Goal: Transaction & Acquisition: Purchase product/service

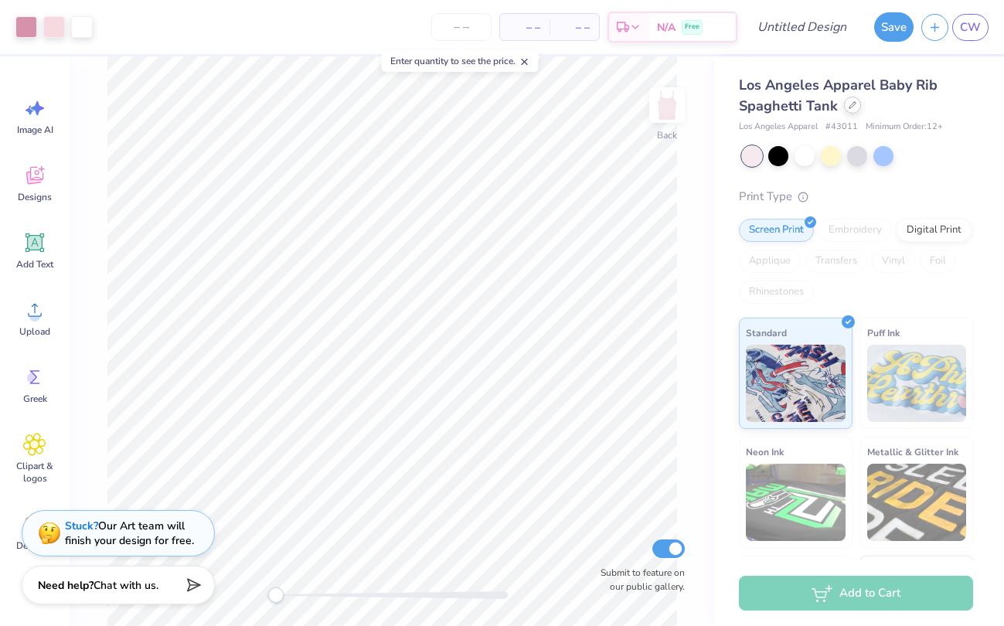
click at [854, 104] on icon at bounding box center [853, 105] width 8 height 8
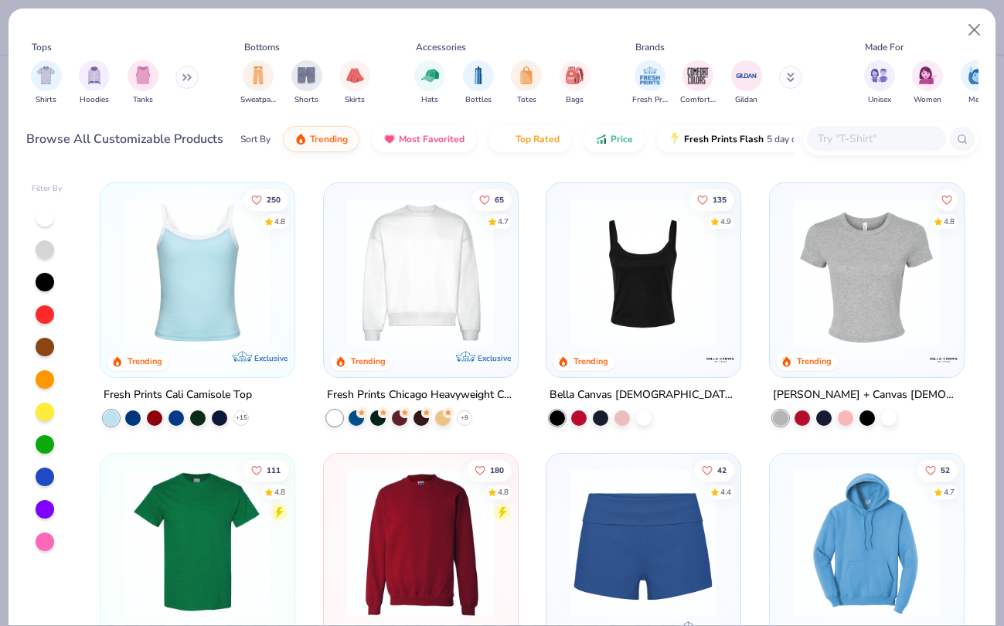
scroll to position [525, 0]
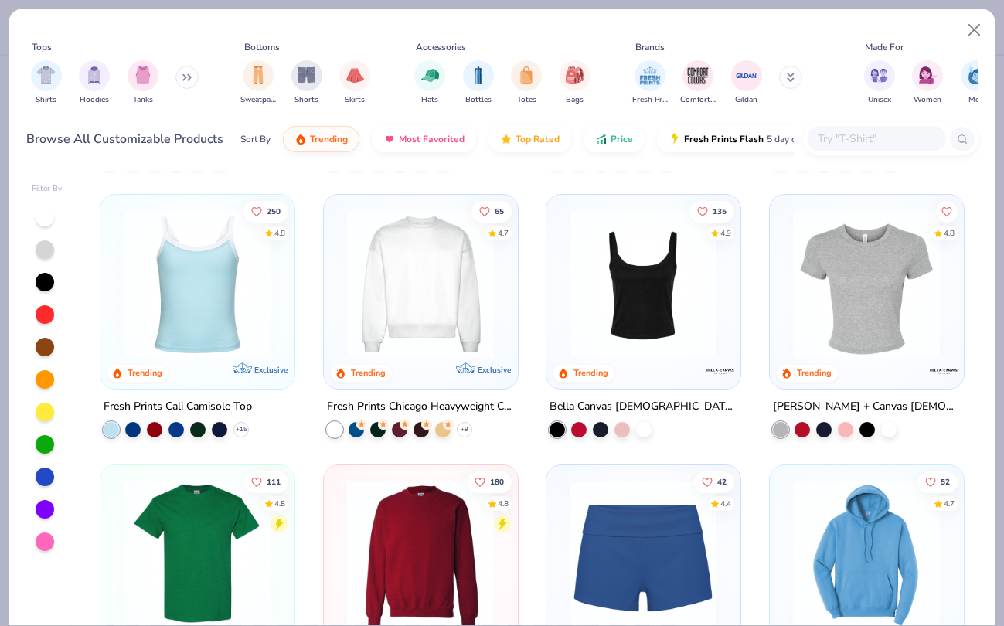
click at [400, 402] on div "Fresh Prints Chicago Heavyweight Crewneck" at bounding box center [421, 406] width 188 height 19
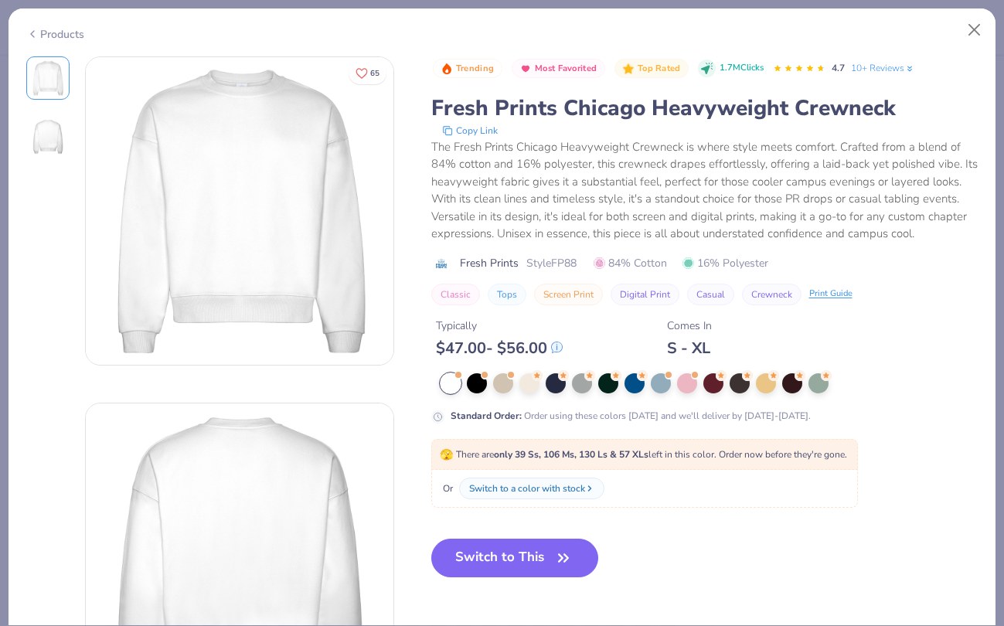
scroll to position [261, 0]
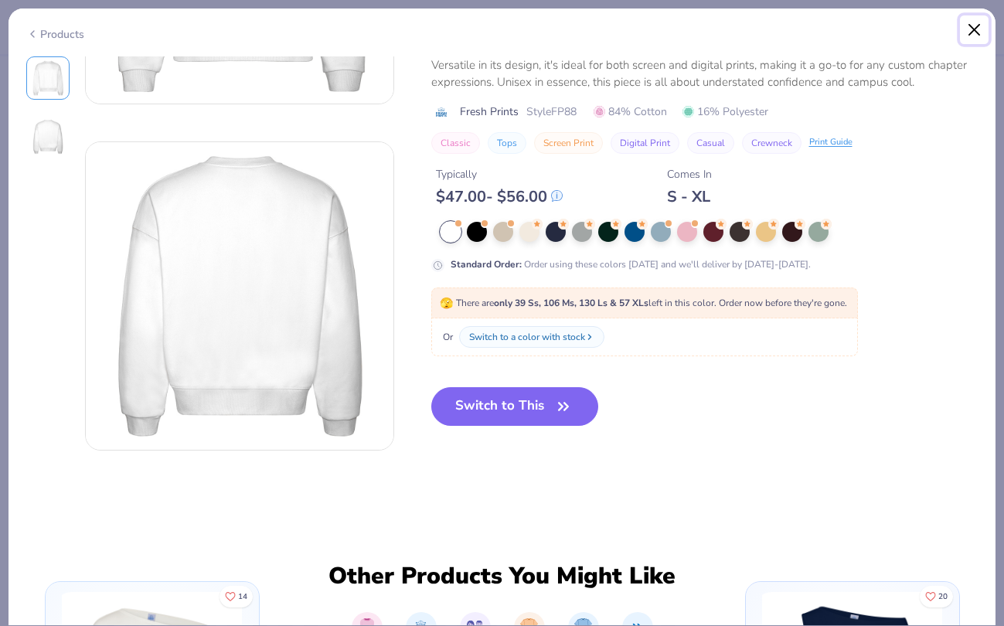
drag, startPoint x: 967, startPoint y: 35, endPoint x: 953, endPoint y: 22, distance: 19.1
click at [967, 35] on button "Close" at bounding box center [974, 29] width 29 height 29
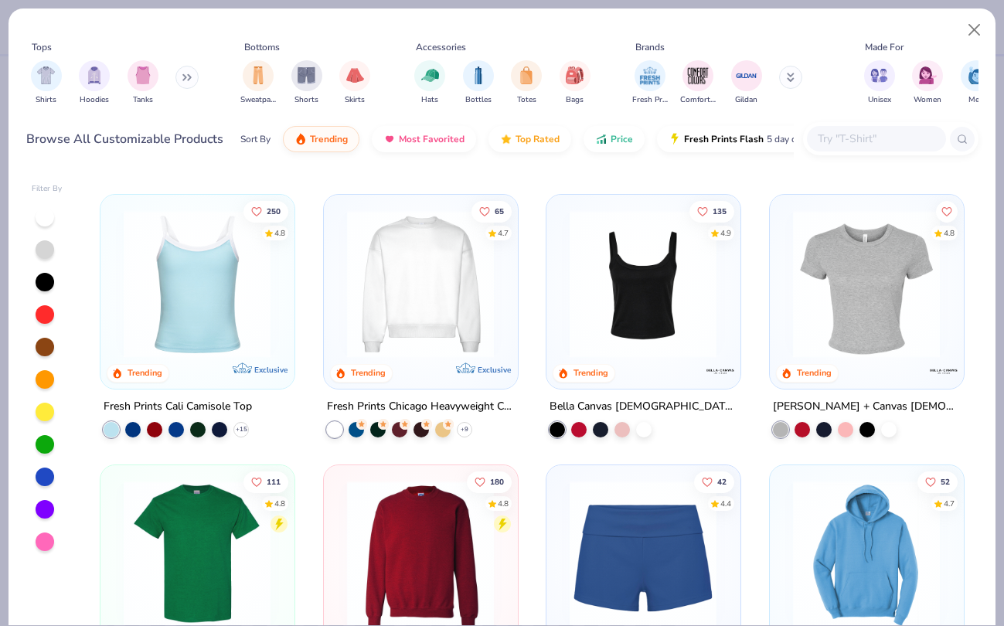
scroll to position [826, 0]
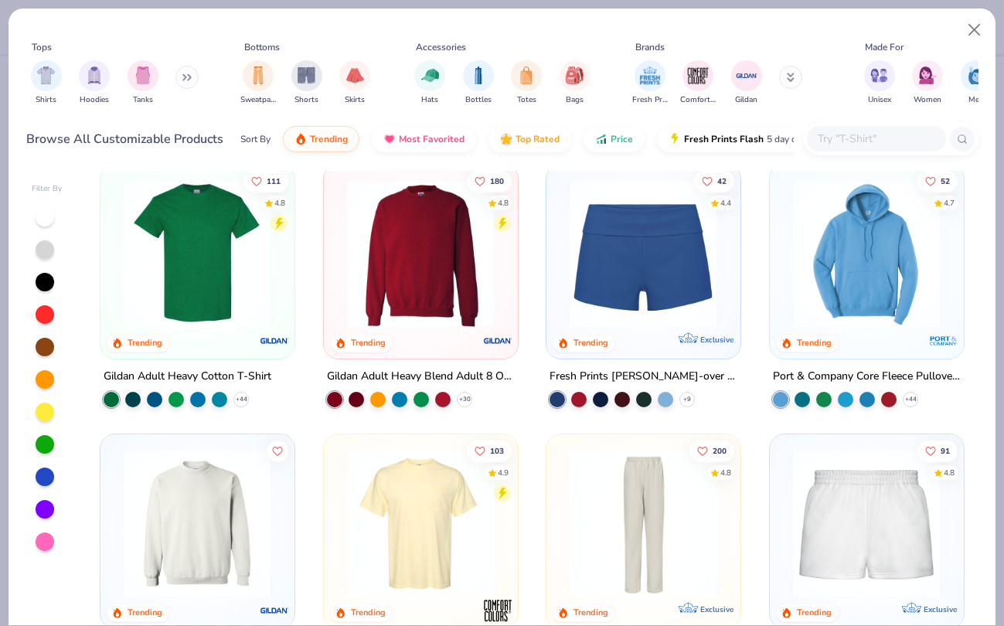
click at [418, 374] on div "Gildan Adult Heavy Blend Adult 8 Oz. 50/50 Fleece Crew" at bounding box center [421, 376] width 188 height 19
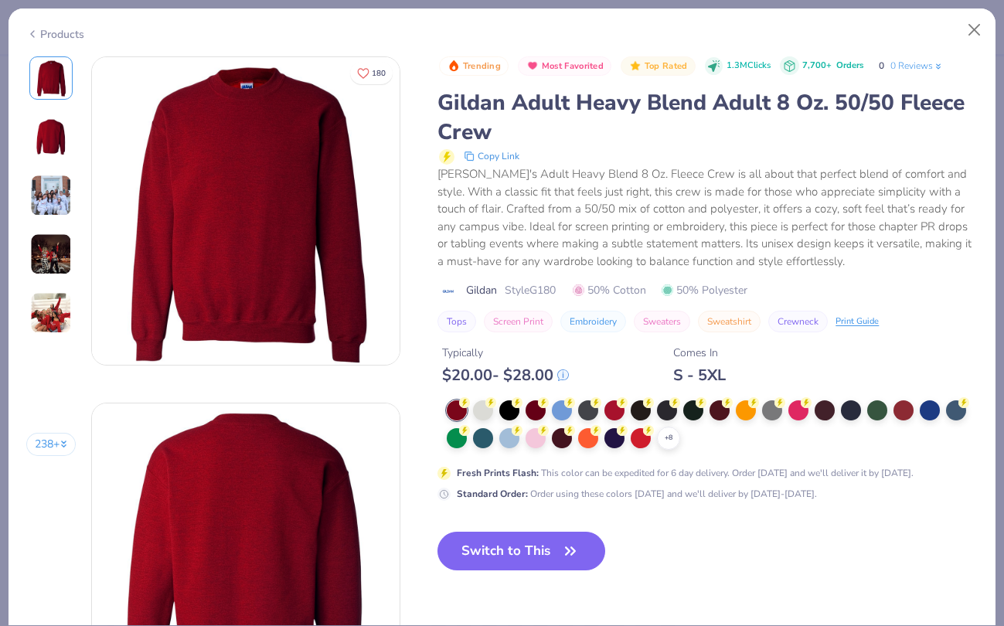
click at [506, 575] on div "Switch to This" at bounding box center [522, 563] width 168 height 63
click at [505, 555] on button "Switch to This" at bounding box center [522, 551] width 168 height 39
click at [571, 551] on icon "button" at bounding box center [571, 552] width 22 height 22
click at [483, 408] on div at bounding box center [483, 409] width 20 height 20
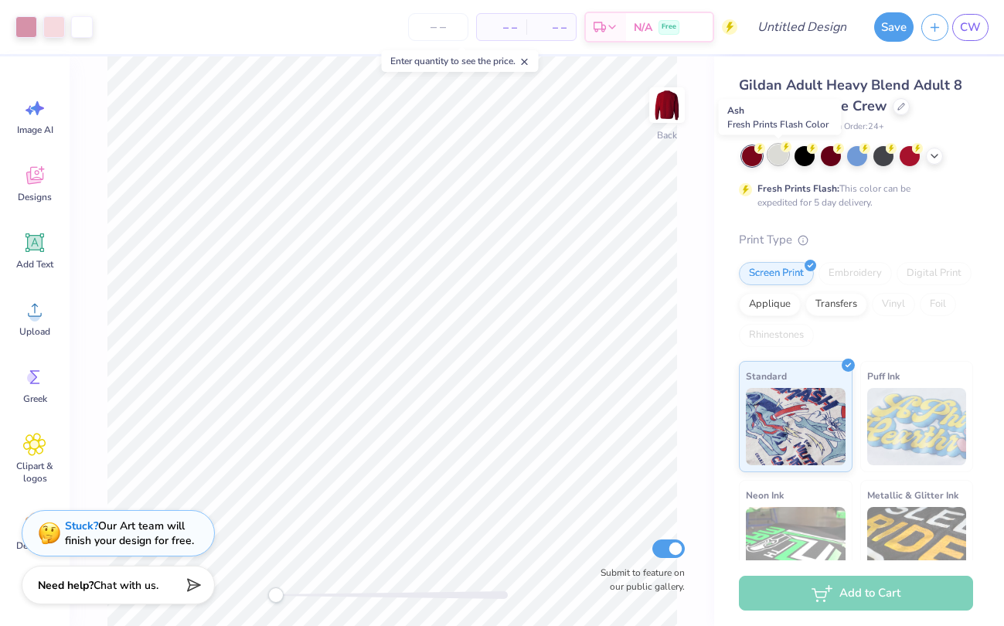
click at [773, 162] on div at bounding box center [779, 155] width 20 height 20
click at [930, 154] on icon at bounding box center [935, 154] width 12 height 12
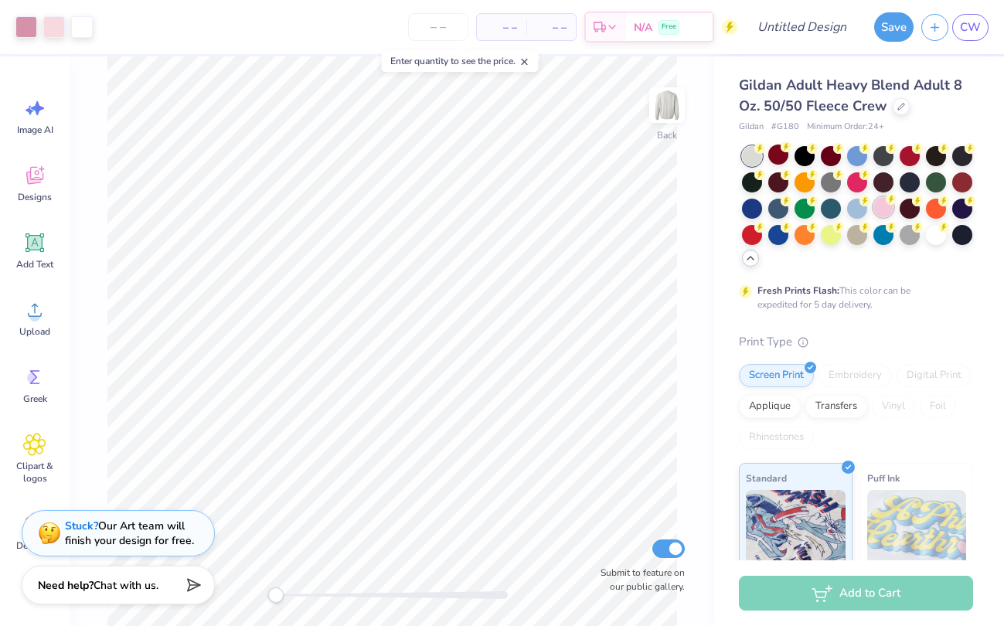
click at [878, 210] on div at bounding box center [884, 207] width 20 height 20
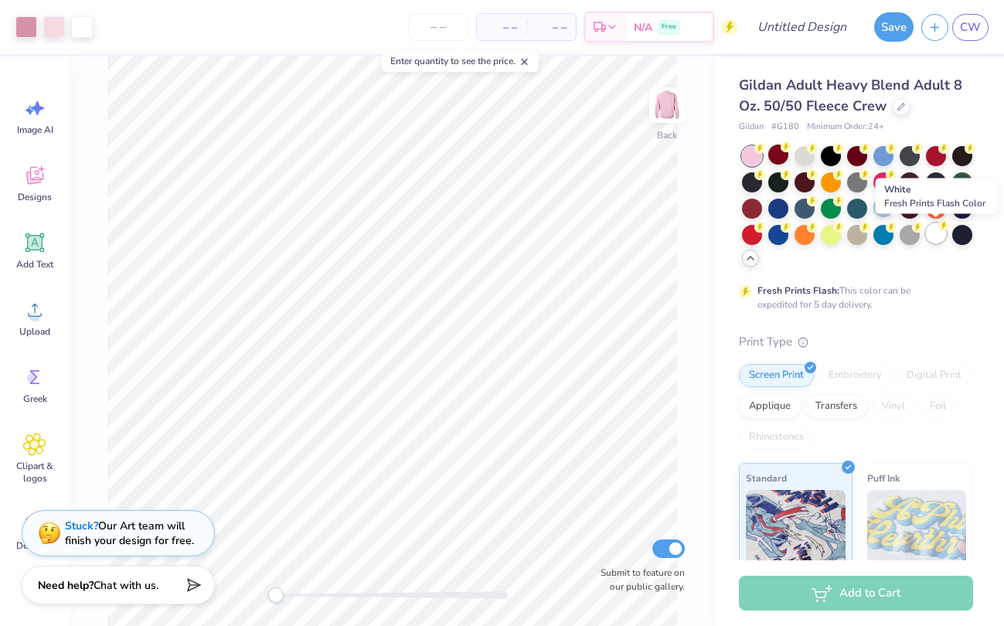
click at [932, 233] on div at bounding box center [936, 233] width 20 height 20
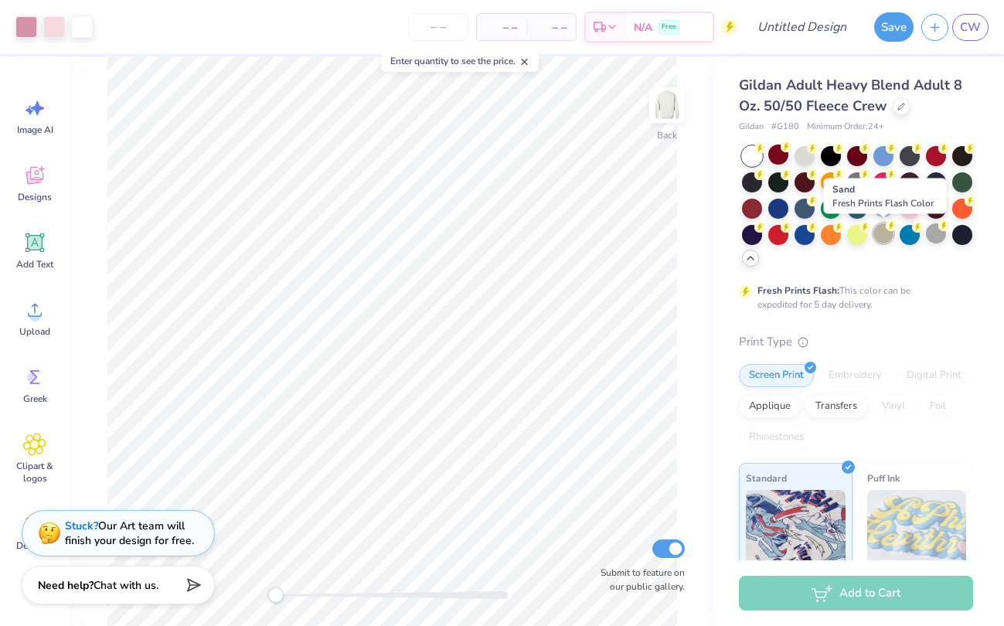
click at [885, 236] on div at bounding box center [884, 233] width 20 height 20
click at [909, 234] on div at bounding box center [910, 233] width 20 height 20
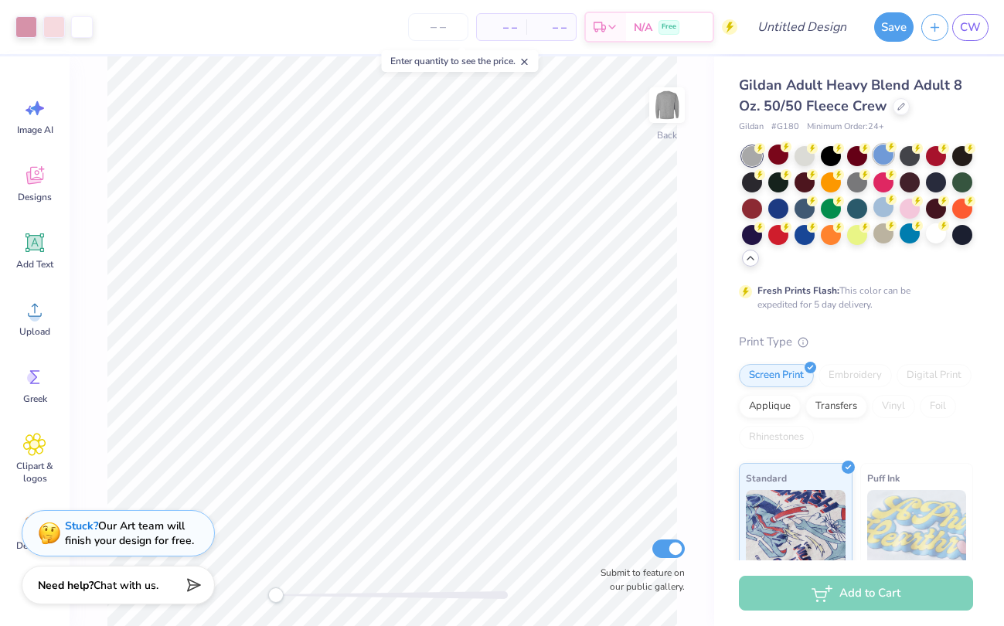
click at [888, 152] on div at bounding box center [884, 155] width 20 height 20
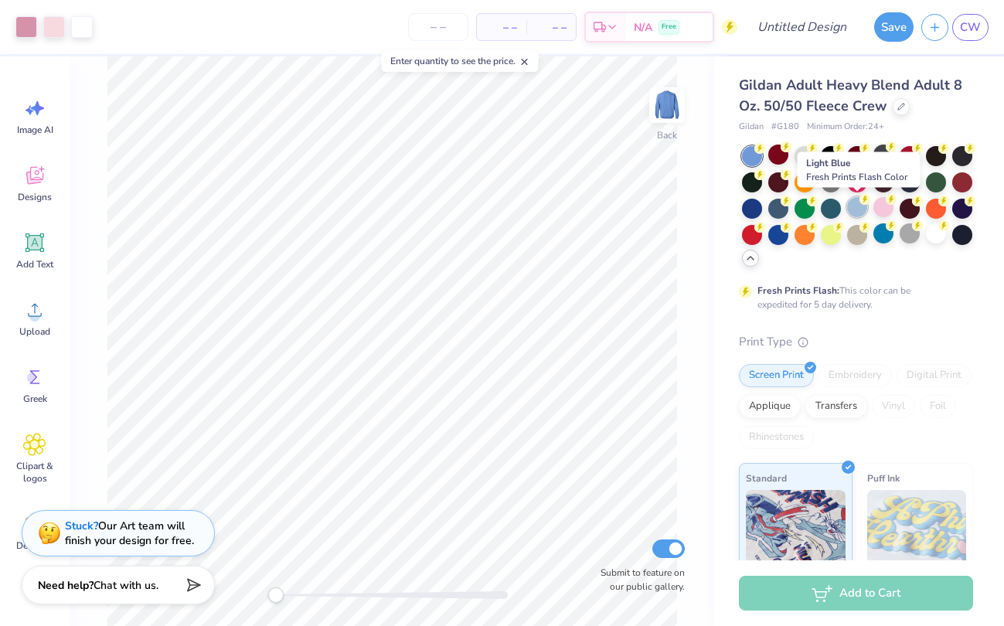
click at [859, 213] on div at bounding box center [858, 207] width 20 height 20
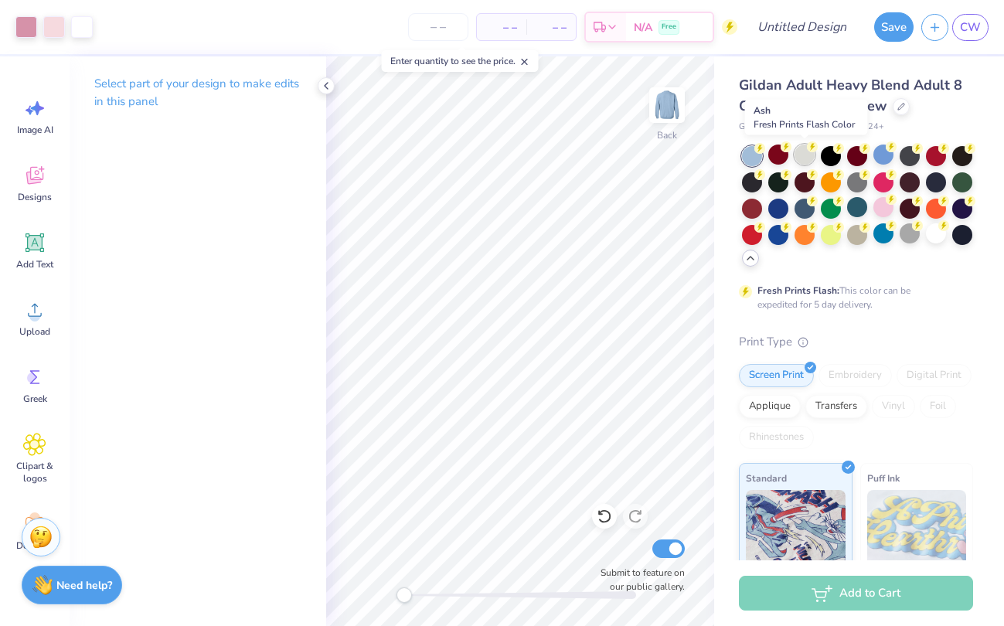
click at [808, 159] on div at bounding box center [805, 155] width 20 height 20
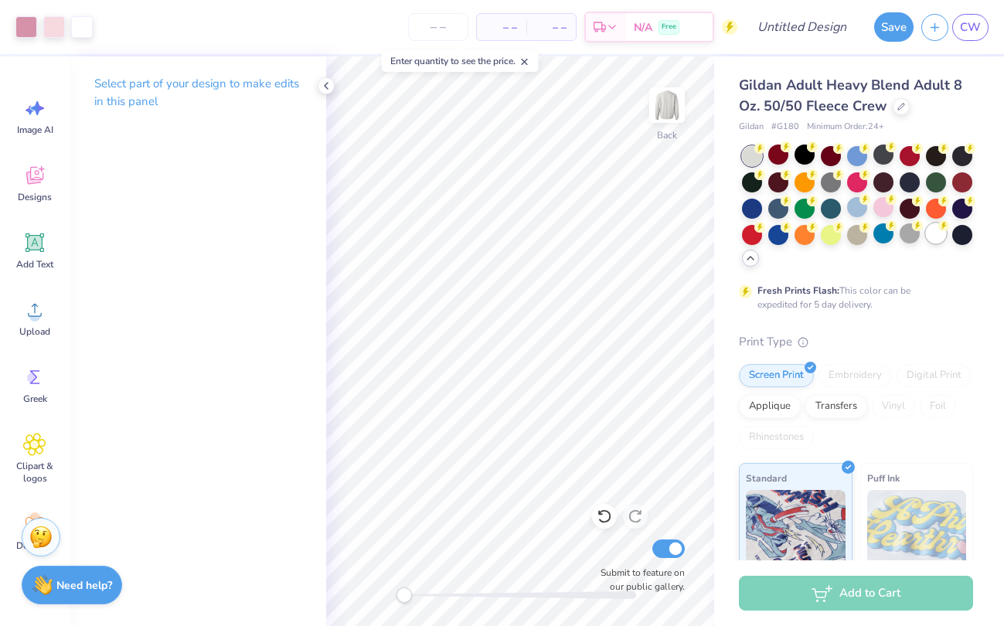
click at [940, 237] on div at bounding box center [936, 233] width 20 height 20
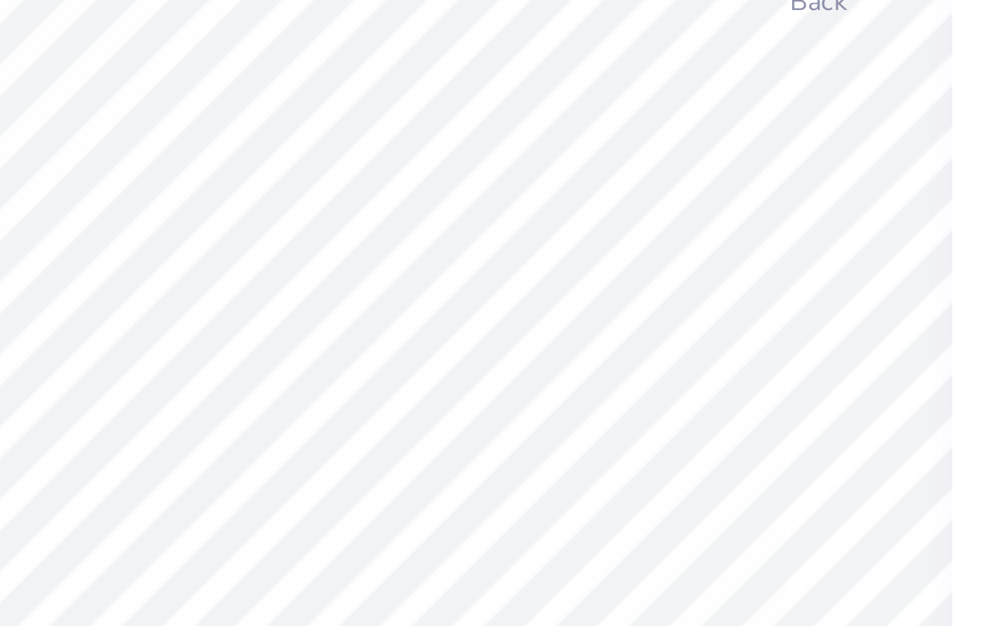
type textarea "2"
type textarea "Lehigh Panhellenic 2025"
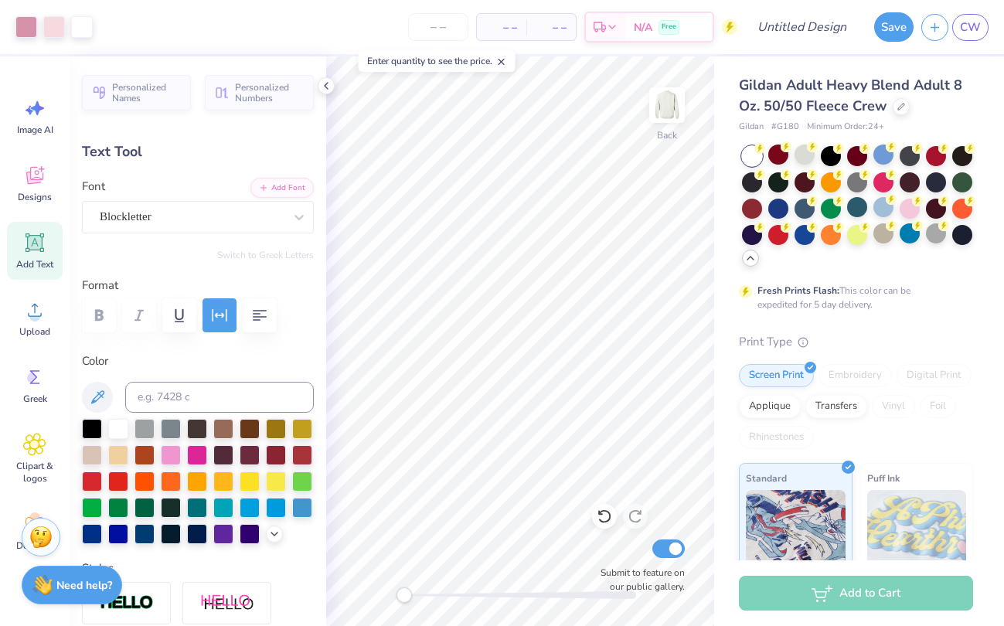
click at [794, 271] on div "Fresh Prints Flash: This color can be expedited for 5 day delivery." at bounding box center [856, 228] width 234 height 165
click at [881, 206] on div at bounding box center [884, 207] width 20 height 20
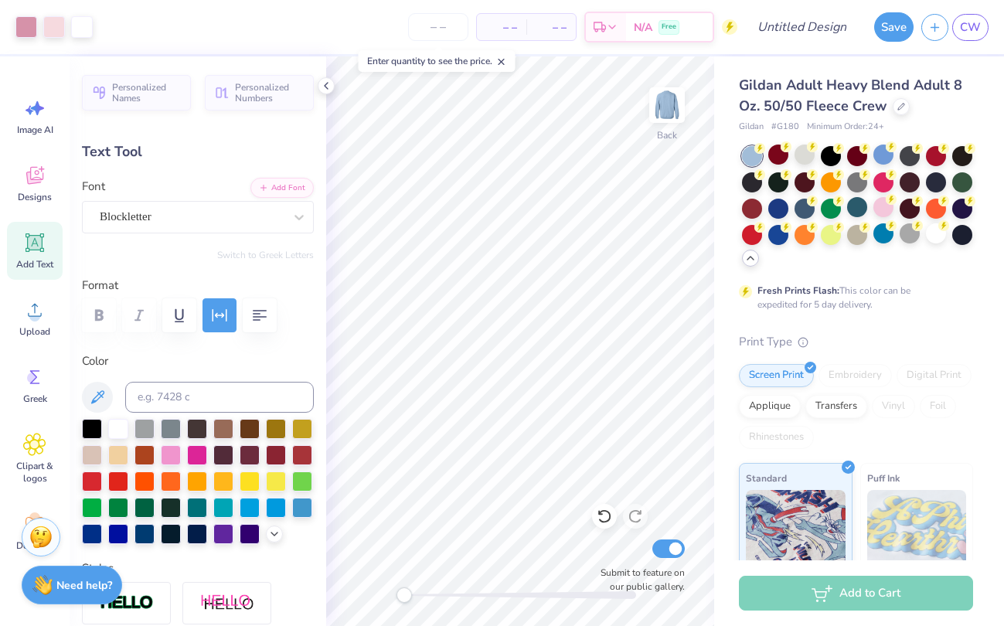
type input "5.60"
click at [881, 204] on div at bounding box center [884, 207] width 20 height 20
click at [832, 285] on strong "Fresh Prints Flash:" at bounding box center [799, 291] width 82 height 12
click at [882, 184] on div at bounding box center [884, 181] width 20 height 20
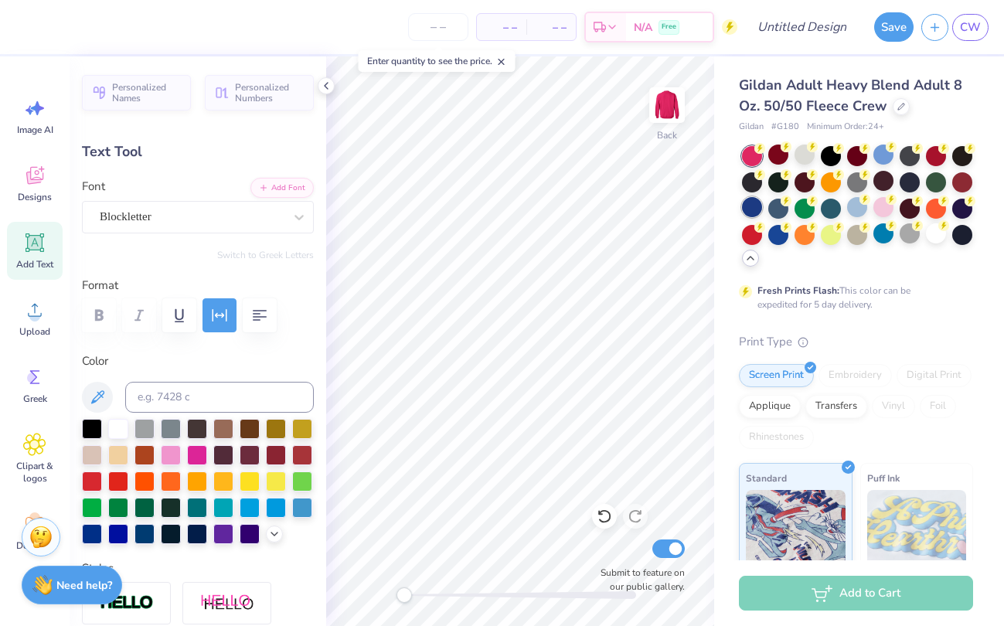
click at [754, 208] on div at bounding box center [752, 207] width 20 height 20
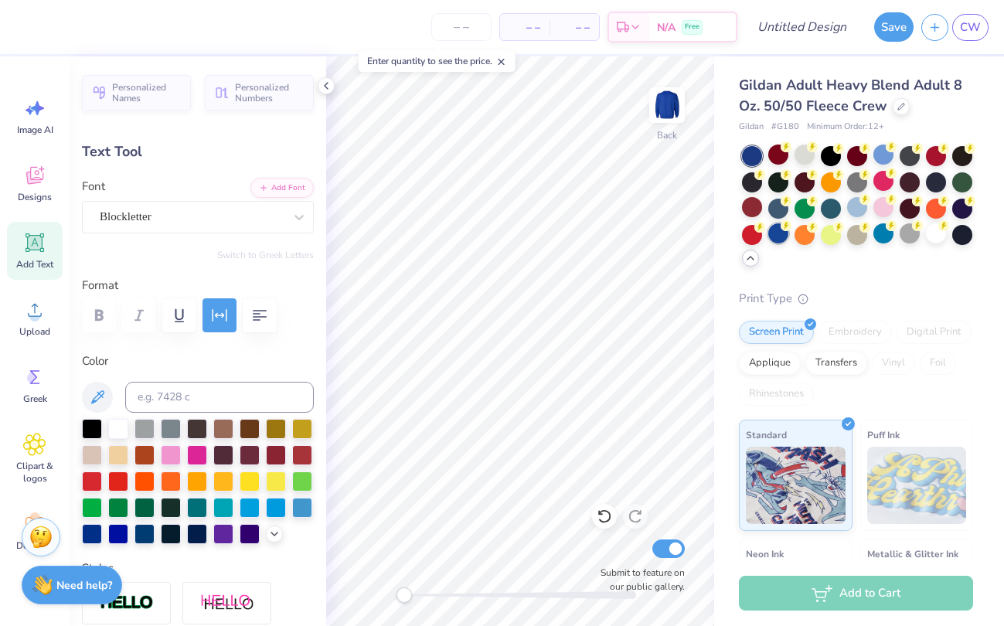
click at [776, 232] on div at bounding box center [779, 233] width 20 height 20
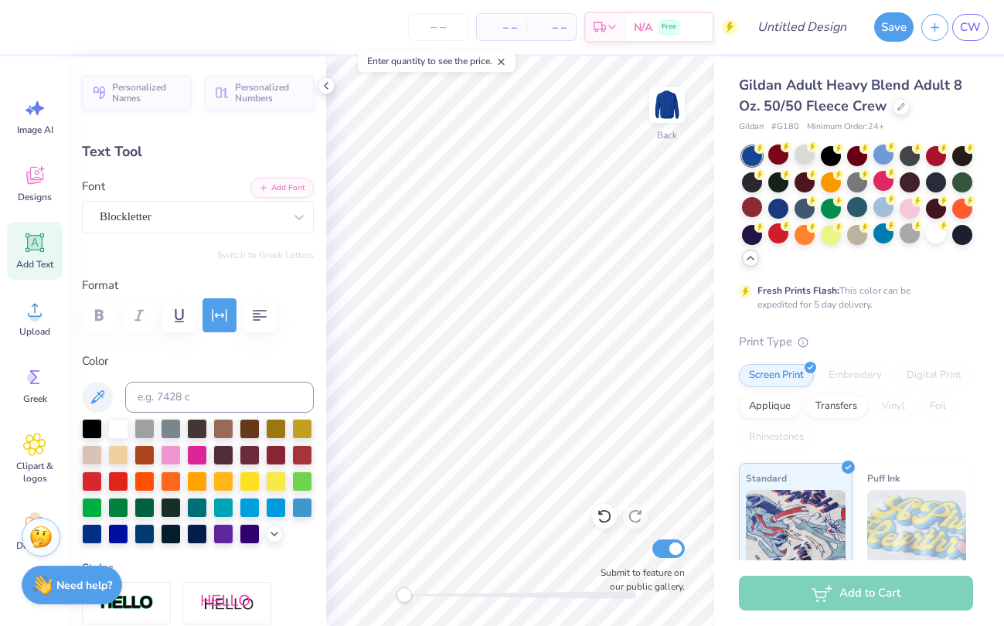
click at [803, 315] on div "Gildan Adult Heavy Blend Adult 8 Oz. 50/50 Fleece Crew Gildan # G180 Minimum Or…" at bounding box center [856, 444] width 234 height 738
click at [880, 156] on div at bounding box center [884, 155] width 20 height 20
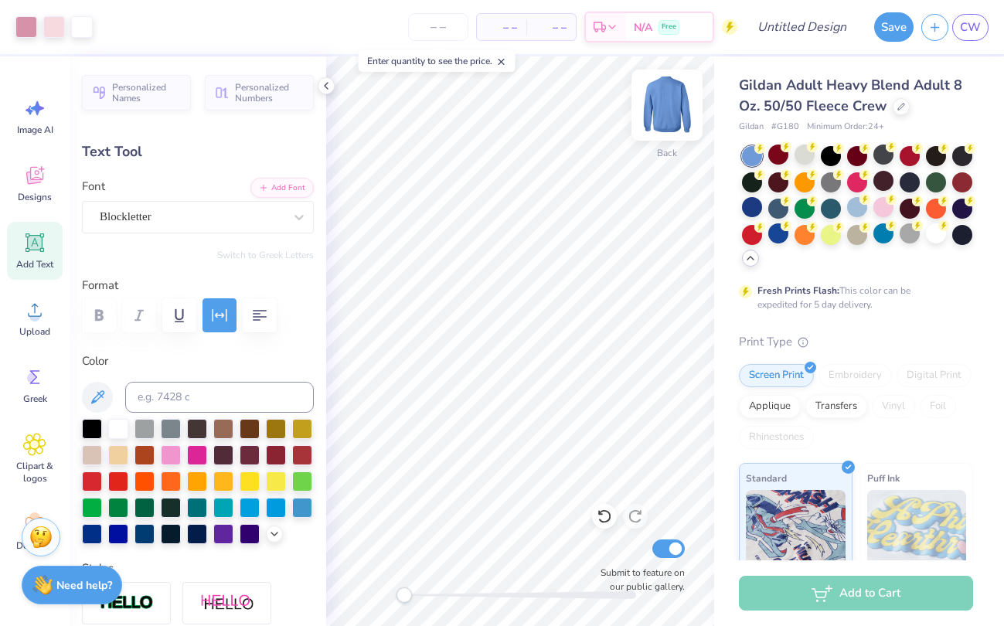
click at [660, 122] on img at bounding box center [667, 105] width 62 height 62
click at [667, 115] on img at bounding box center [667, 105] width 62 height 62
